Goal: Task Accomplishment & Management: Use online tool/utility

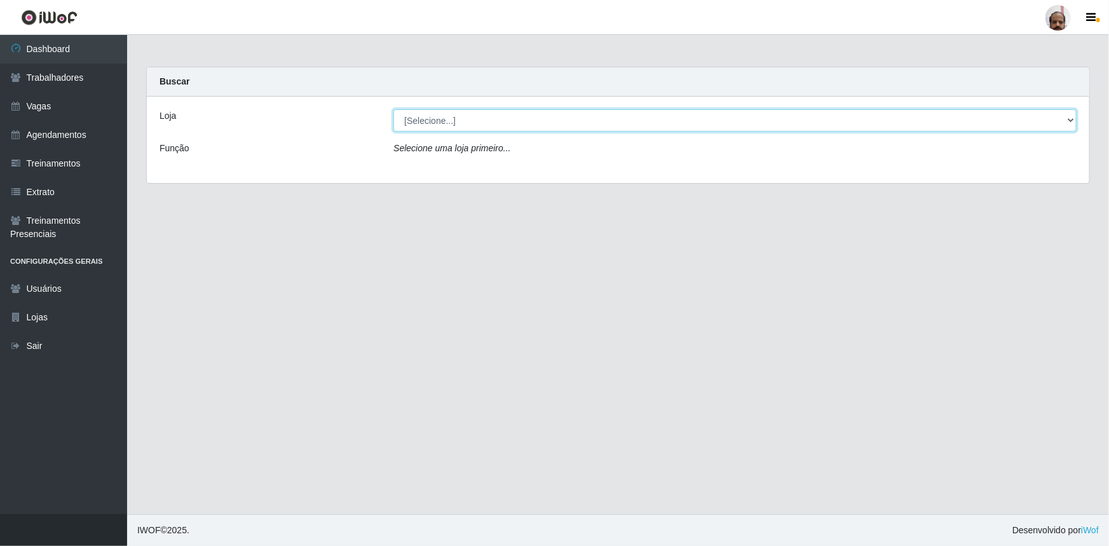
click at [441, 123] on select "[Selecione...] Mar Vermelho - Loja 05" at bounding box center [734, 120] width 683 height 22
select select "252"
click at [393, 109] on select "[Selecione...] Mar Vermelho - Loja 05" at bounding box center [734, 120] width 683 height 22
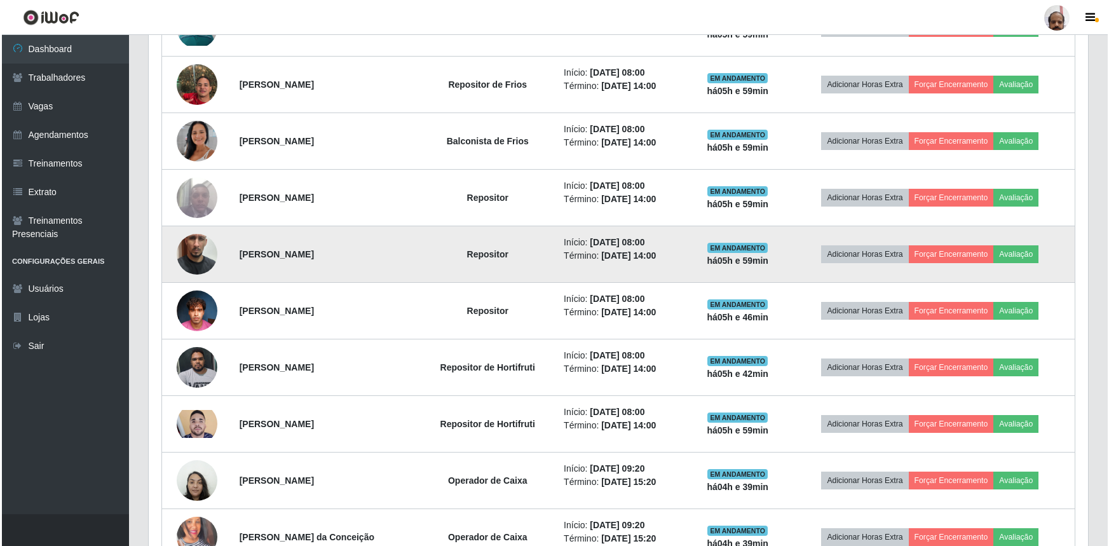
scroll to position [577, 0]
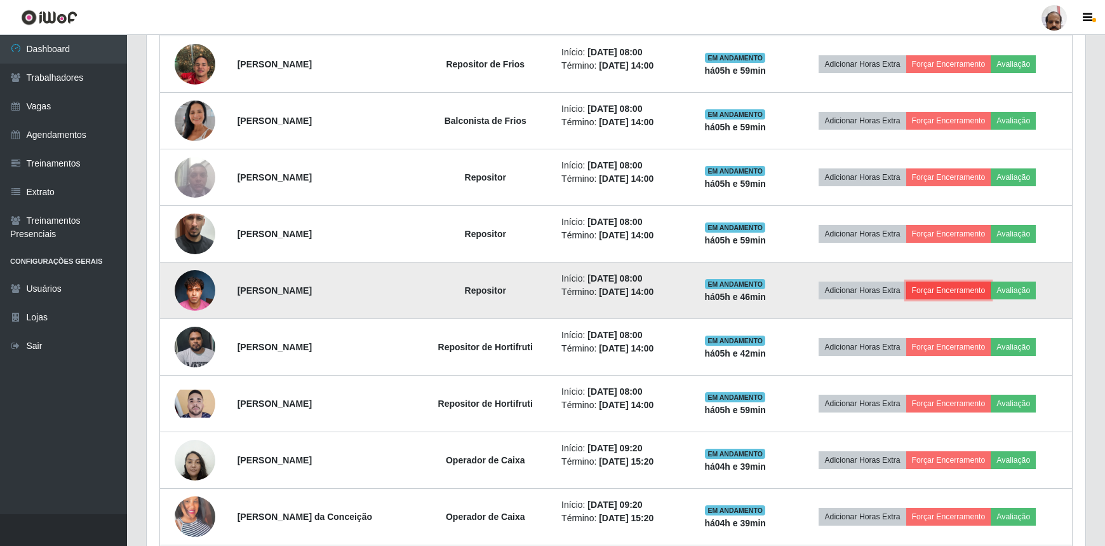
click at [959, 287] on button "Forçar Encerramento" at bounding box center [949, 290] width 85 height 18
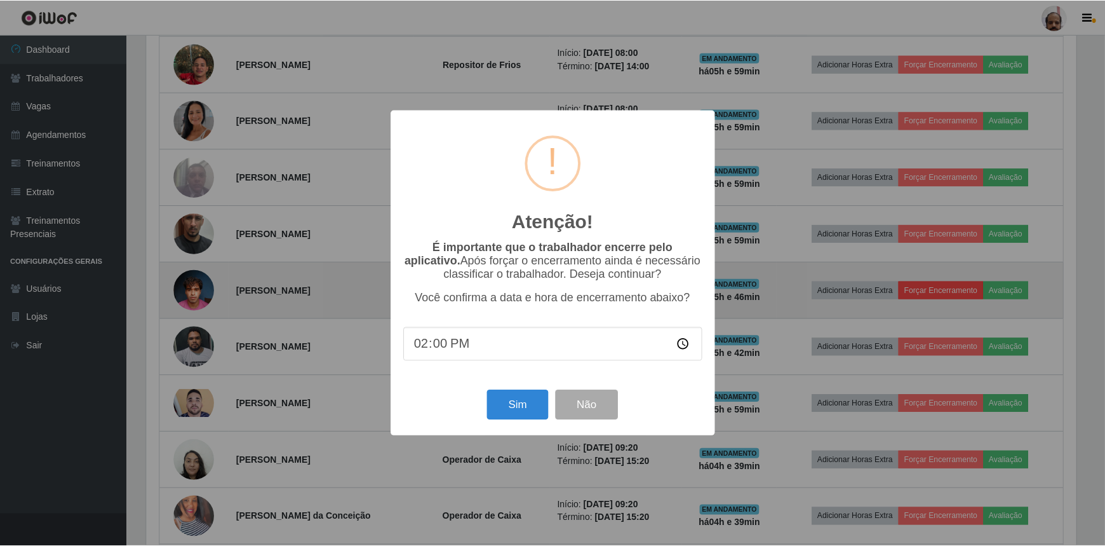
scroll to position [264, 933]
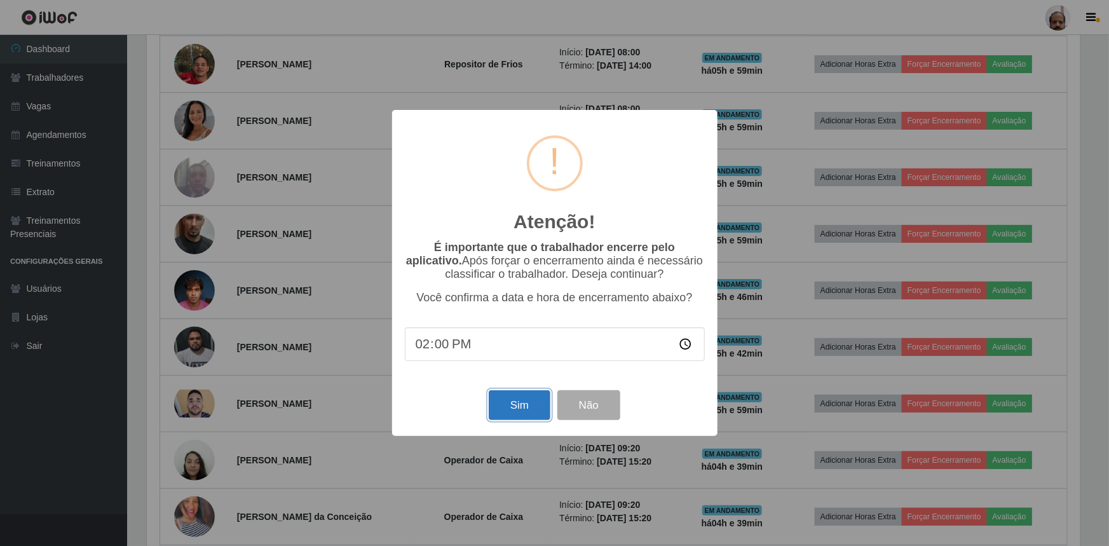
click at [530, 405] on button "Sim" at bounding box center [520, 405] width 62 height 30
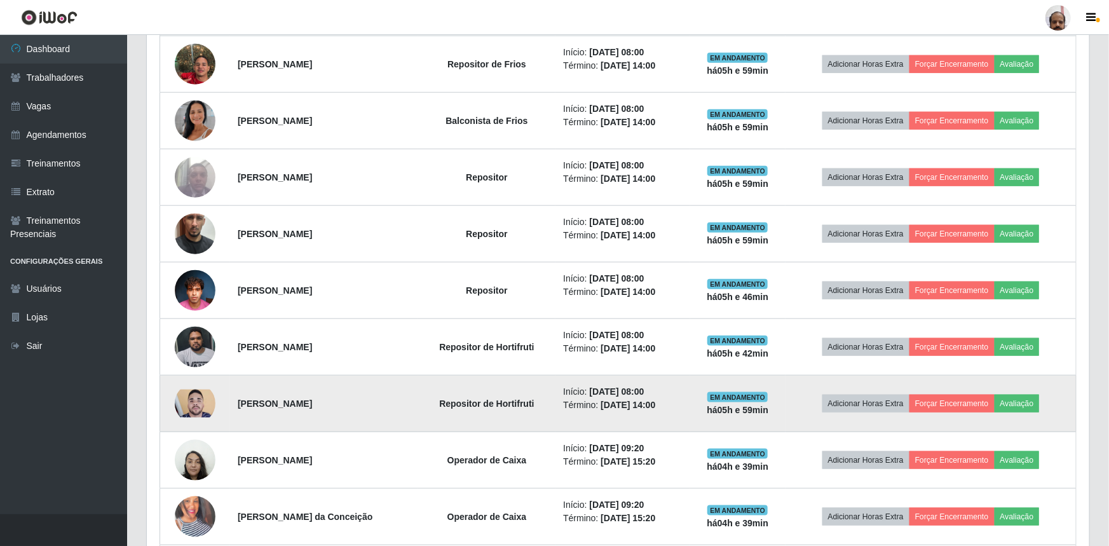
scroll to position [264, 939]
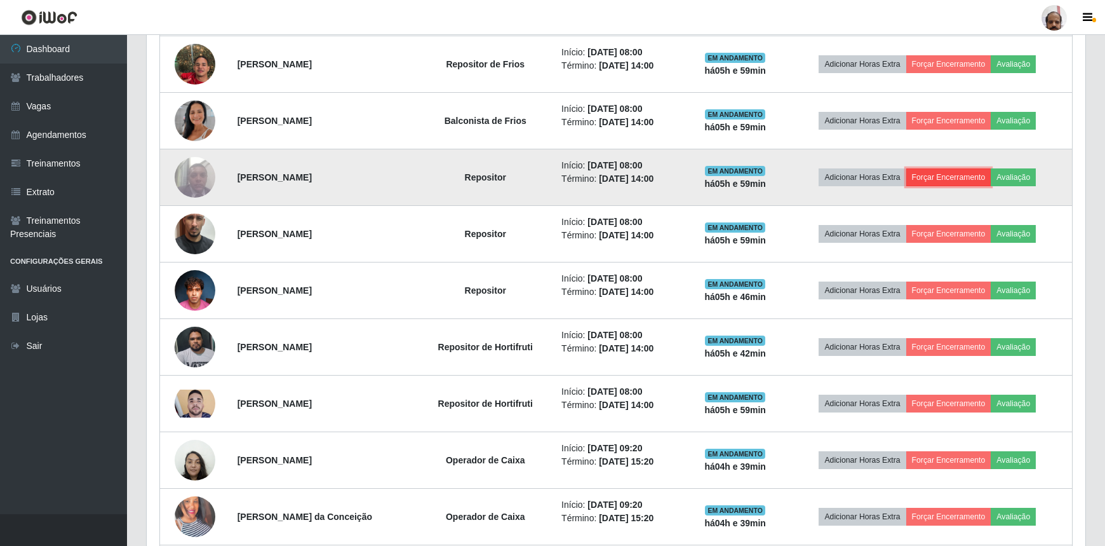
click at [968, 175] on button "Forçar Encerramento" at bounding box center [949, 177] width 85 height 18
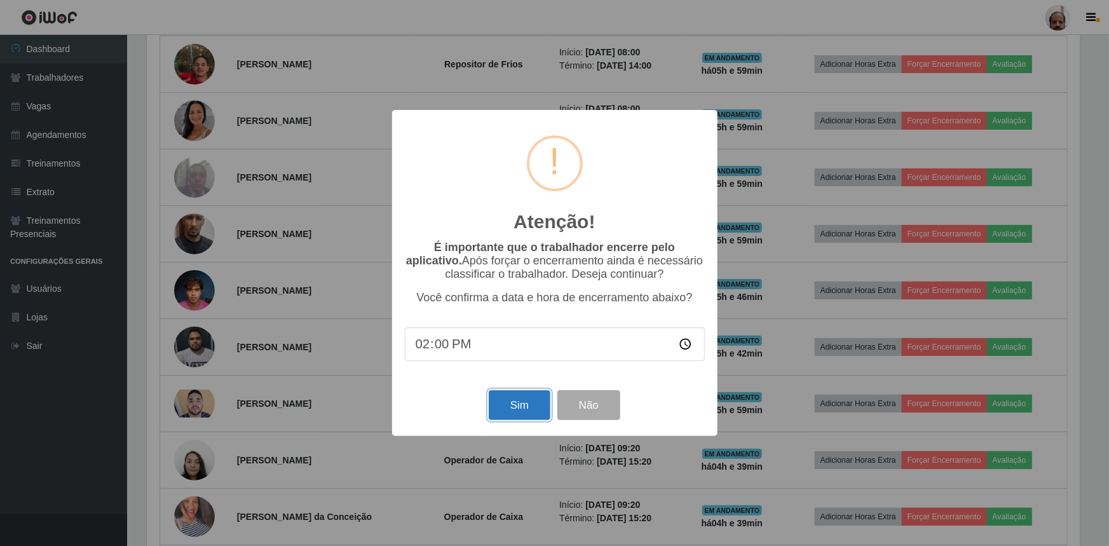
click at [527, 406] on button "Sim" at bounding box center [520, 405] width 62 height 30
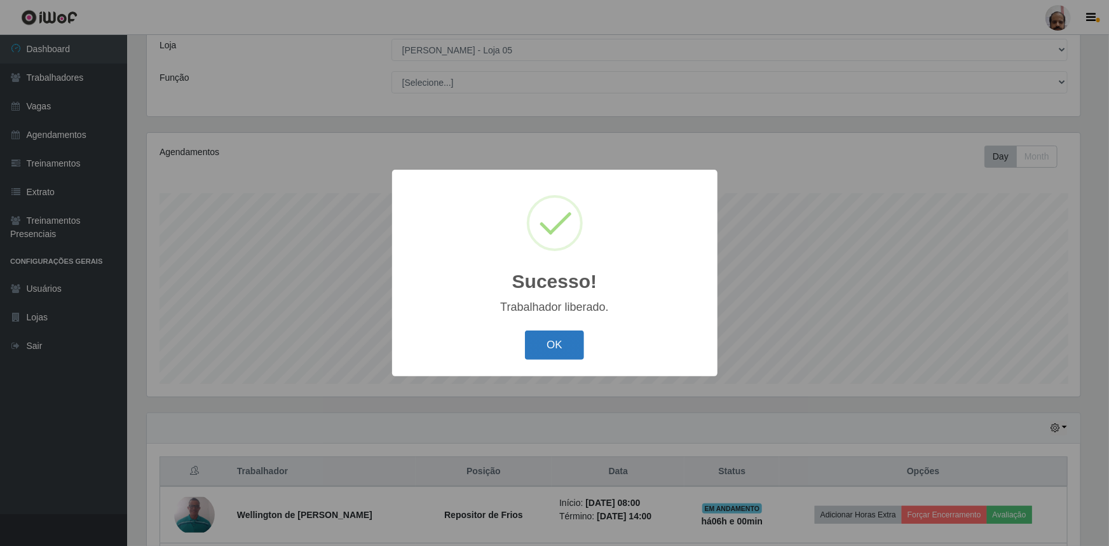
click at [555, 344] on button "OK" at bounding box center [554, 345] width 59 height 30
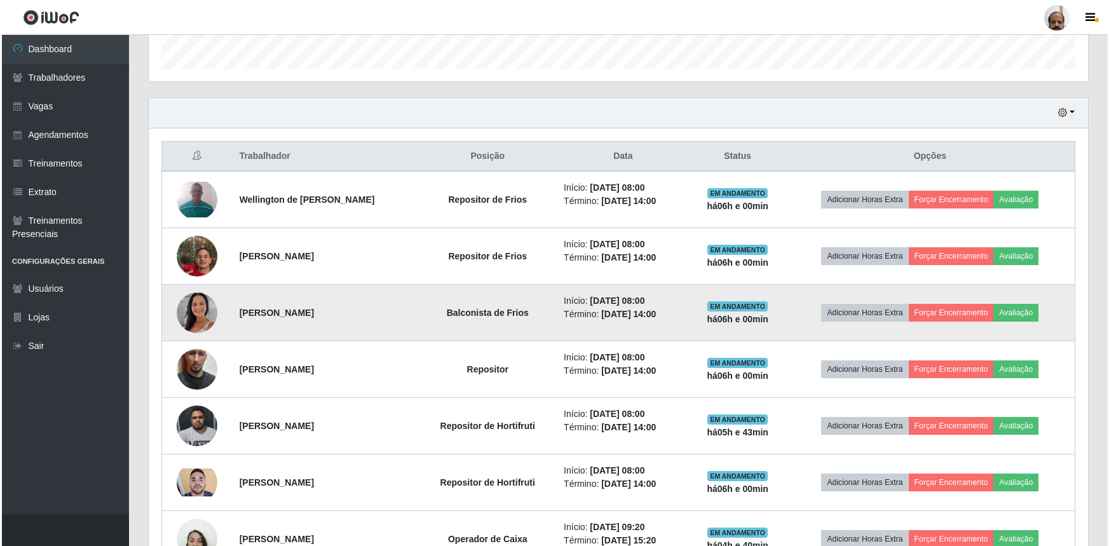
scroll to position [372, 0]
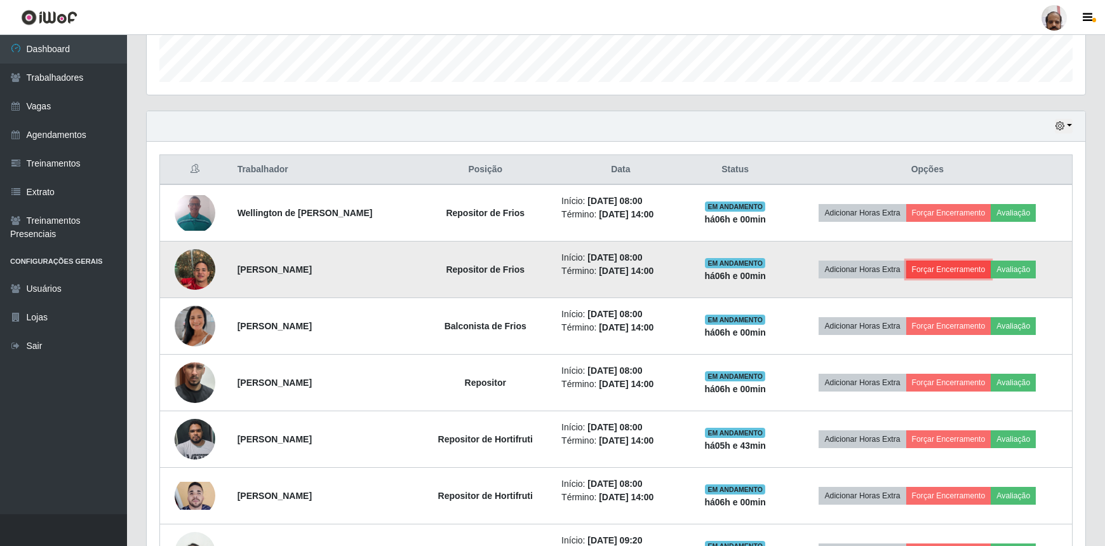
click at [955, 269] on button "Forçar Encerramento" at bounding box center [949, 269] width 85 height 18
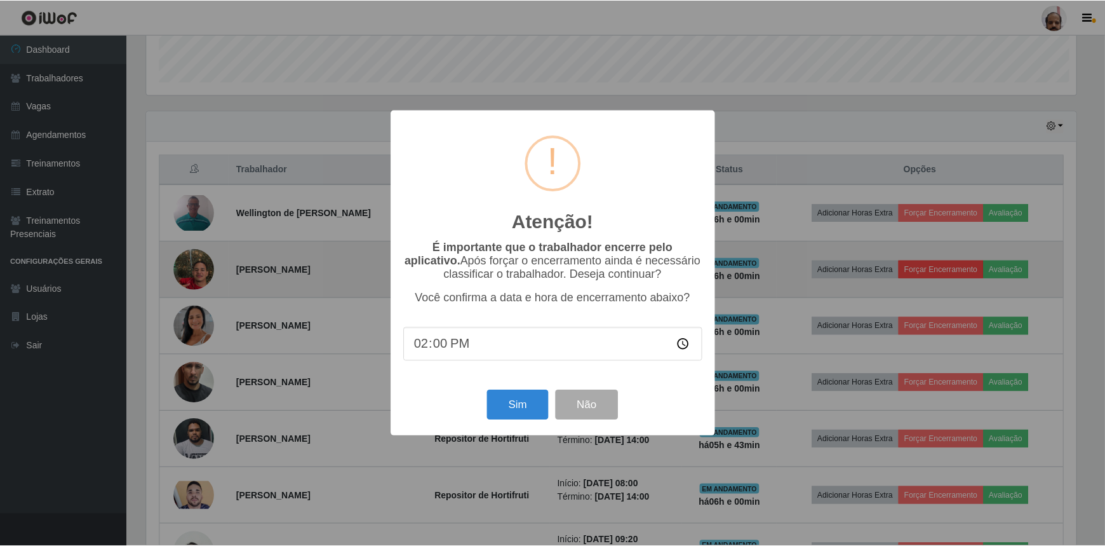
scroll to position [264, 933]
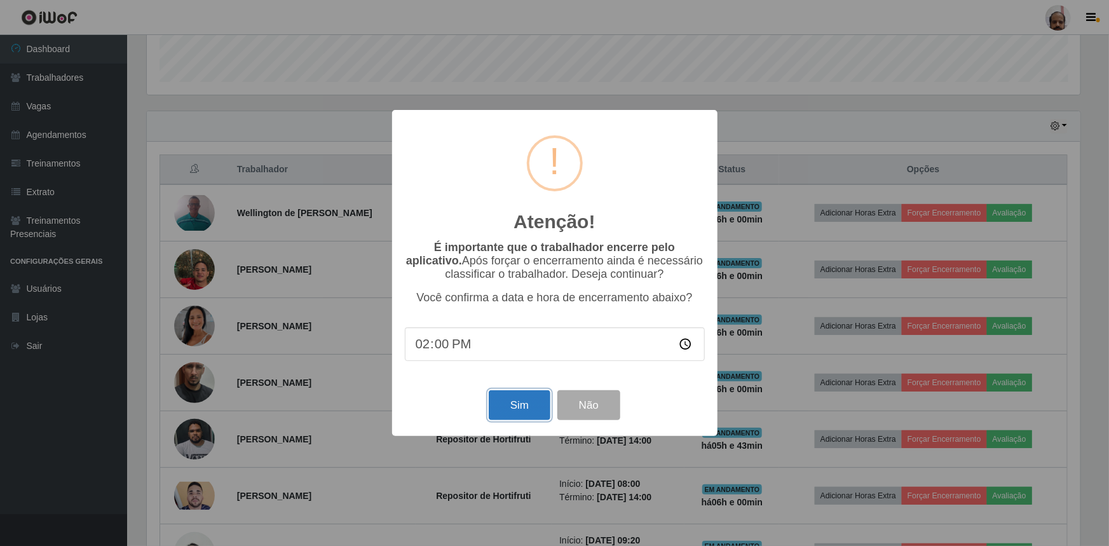
click at [529, 401] on button "Sim" at bounding box center [520, 405] width 62 height 30
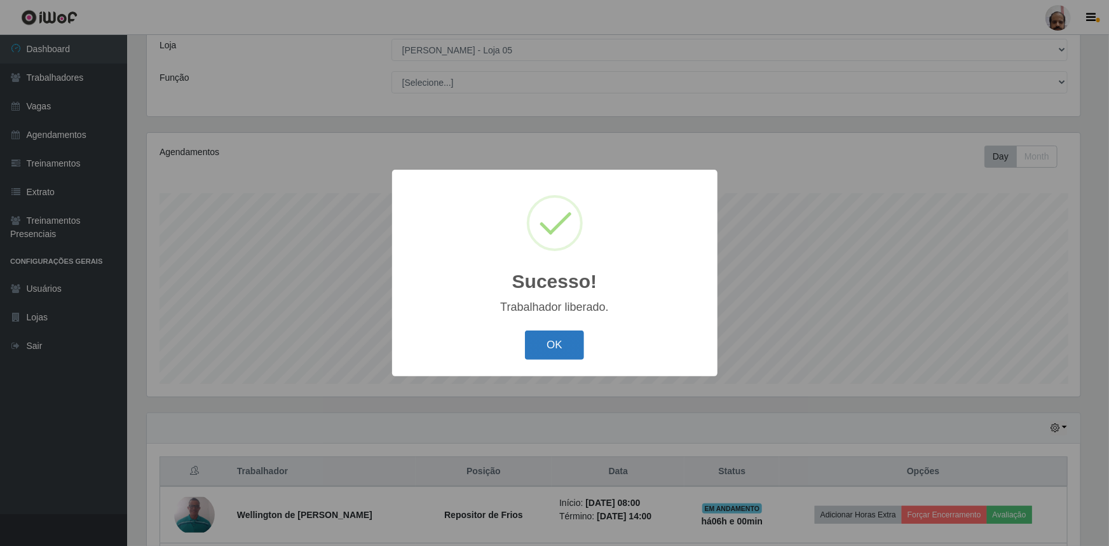
click at [560, 348] on button "OK" at bounding box center [554, 345] width 59 height 30
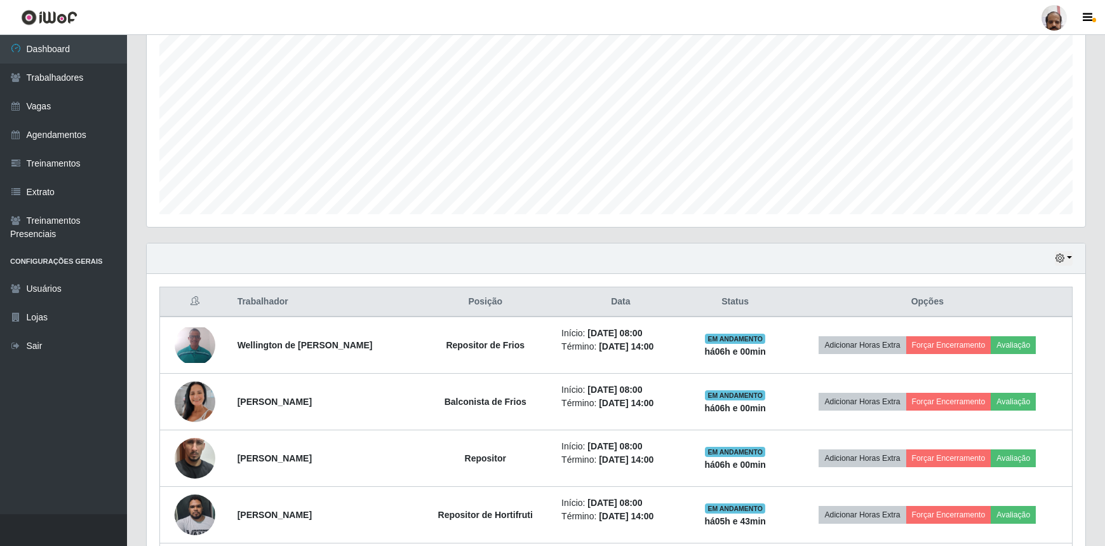
scroll to position [244, 0]
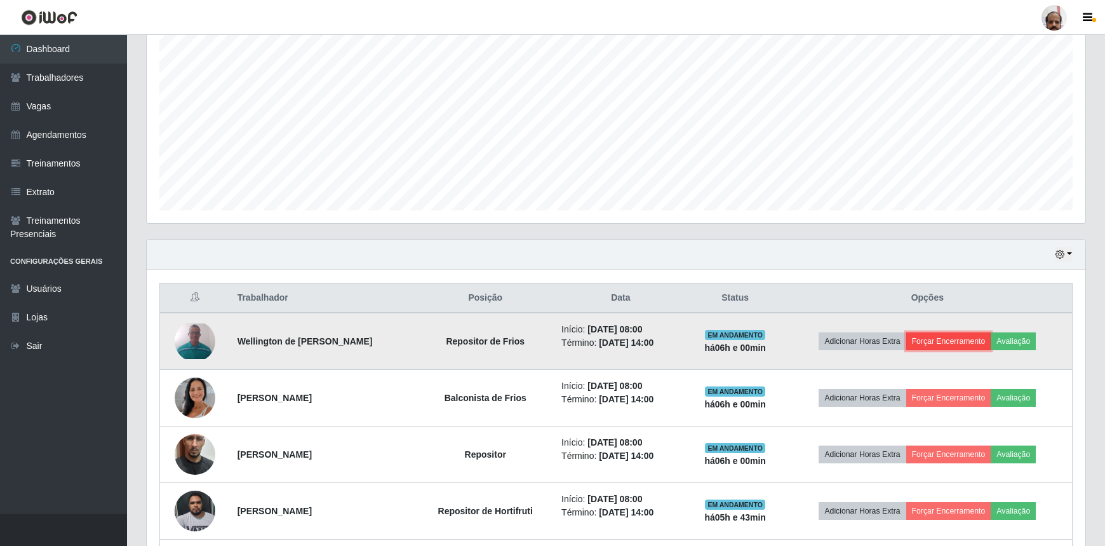
click at [953, 339] on button "Forçar Encerramento" at bounding box center [949, 341] width 85 height 18
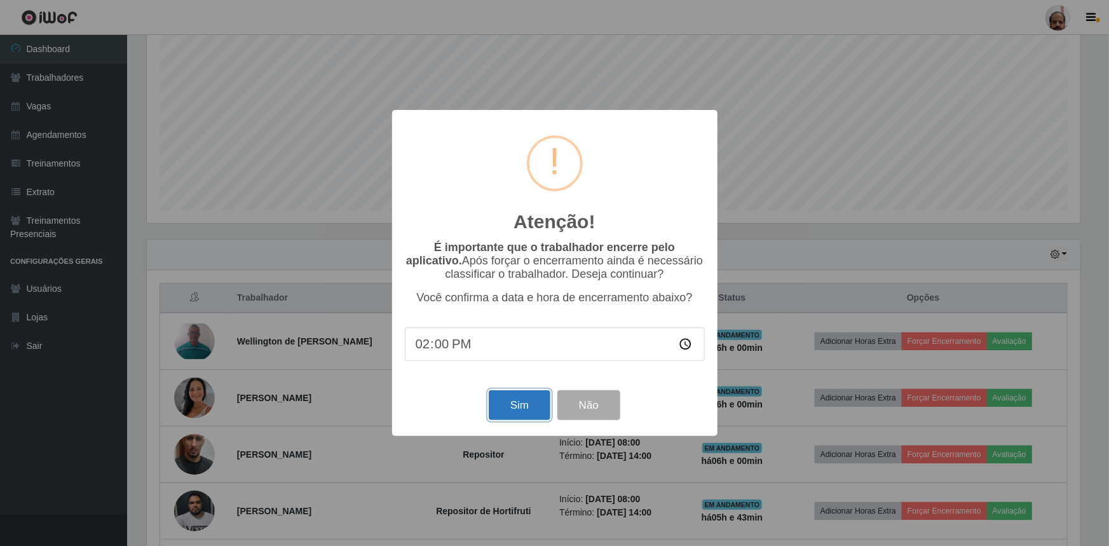
click at [529, 408] on button "Sim" at bounding box center [520, 405] width 62 height 30
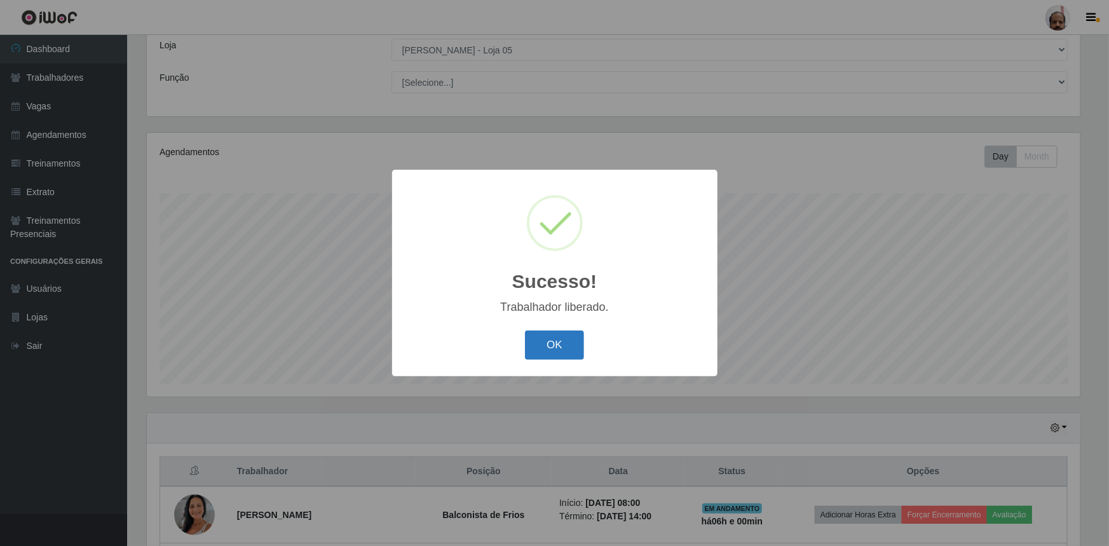
click at [562, 348] on button "OK" at bounding box center [554, 345] width 59 height 30
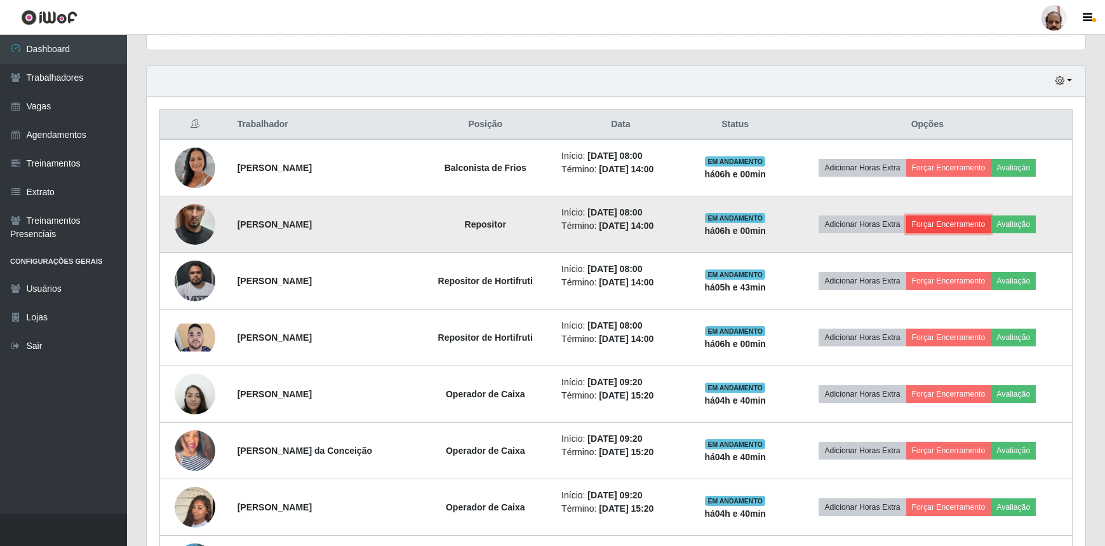
click at [955, 227] on button "Forçar Encerramento" at bounding box center [949, 224] width 85 height 18
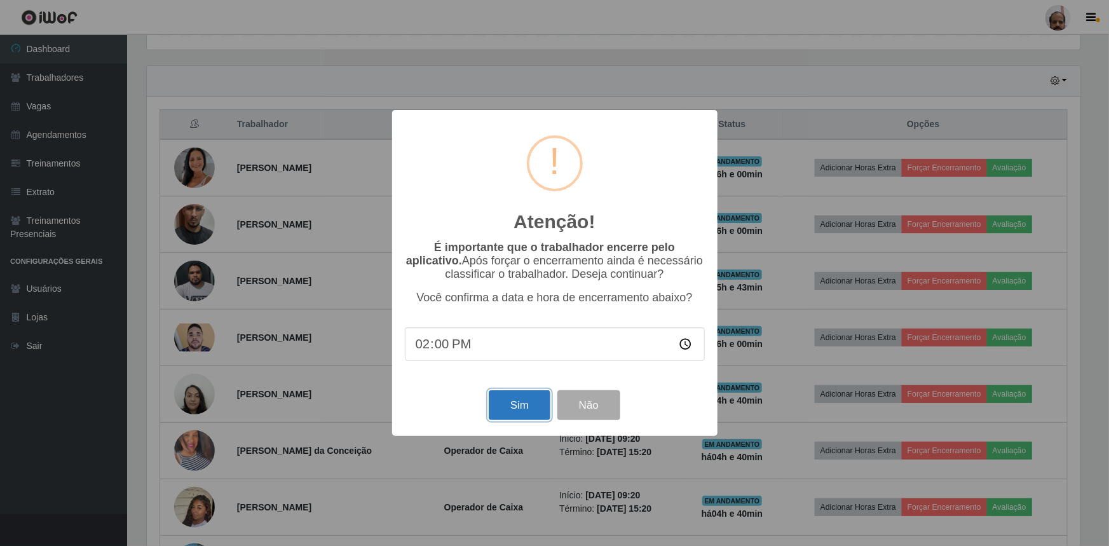
click at [525, 410] on button "Sim" at bounding box center [520, 405] width 62 height 30
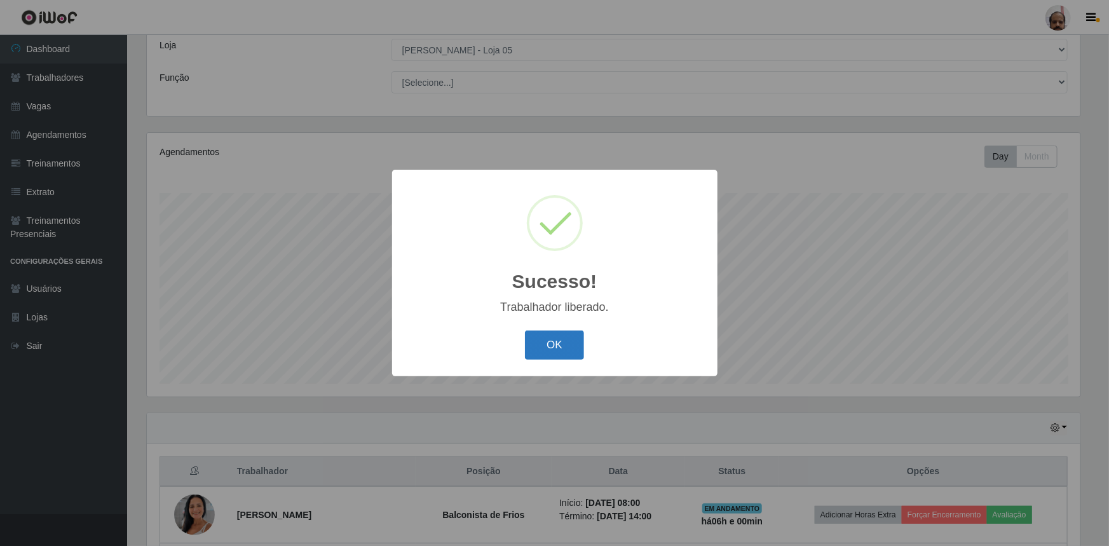
click at [562, 343] on button "OK" at bounding box center [554, 345] width 59 height 30
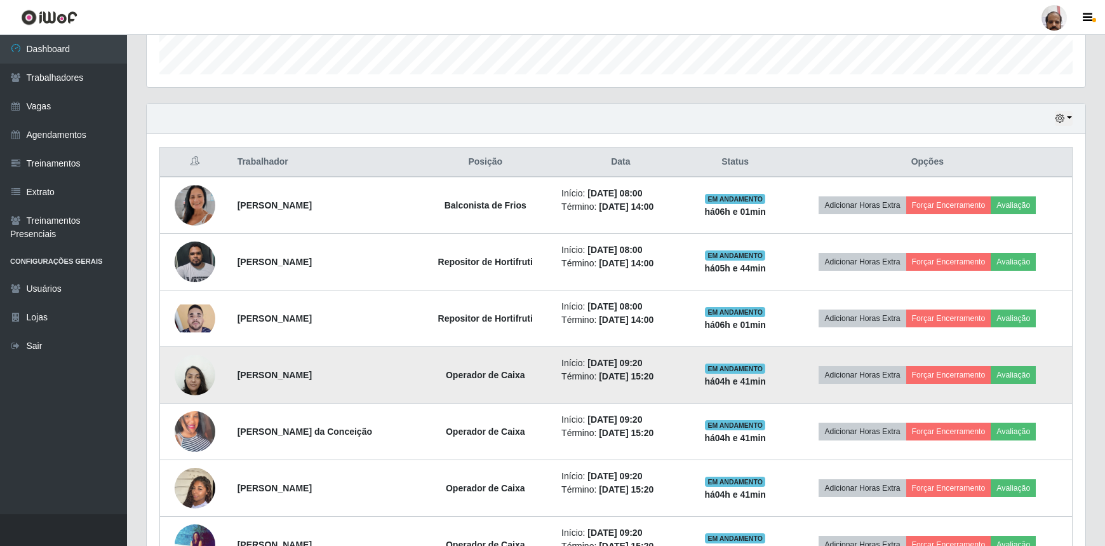
scroll to position [360, 0]
